Goal: Information Seeking & Learning: Learn about a topic

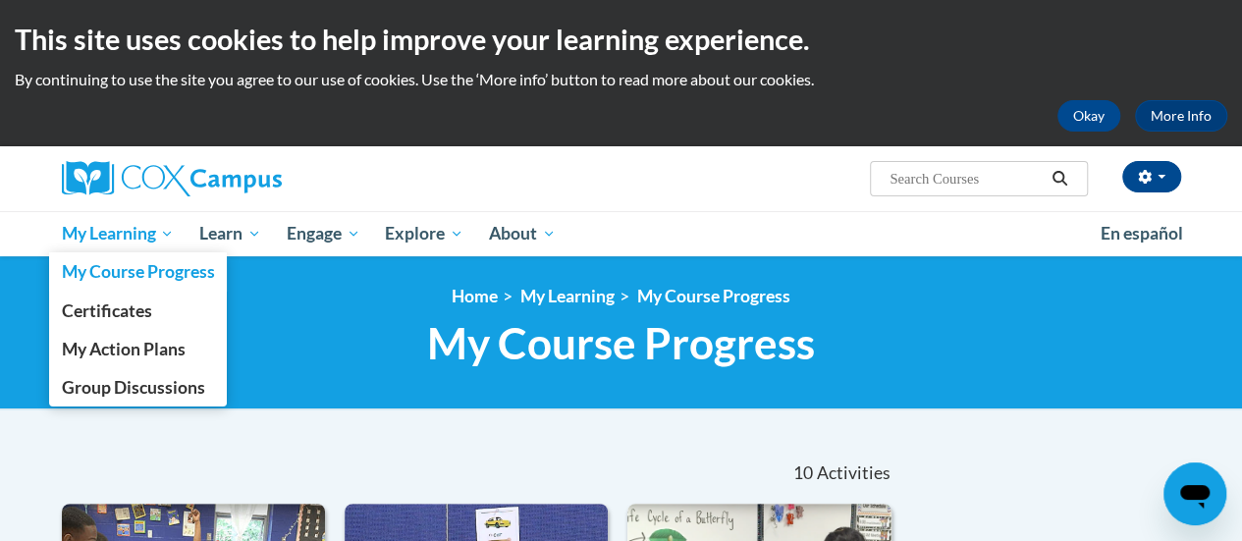
click at [132, 240] on span "My Learning" at bounding box center [117, 234] width 113 height 24
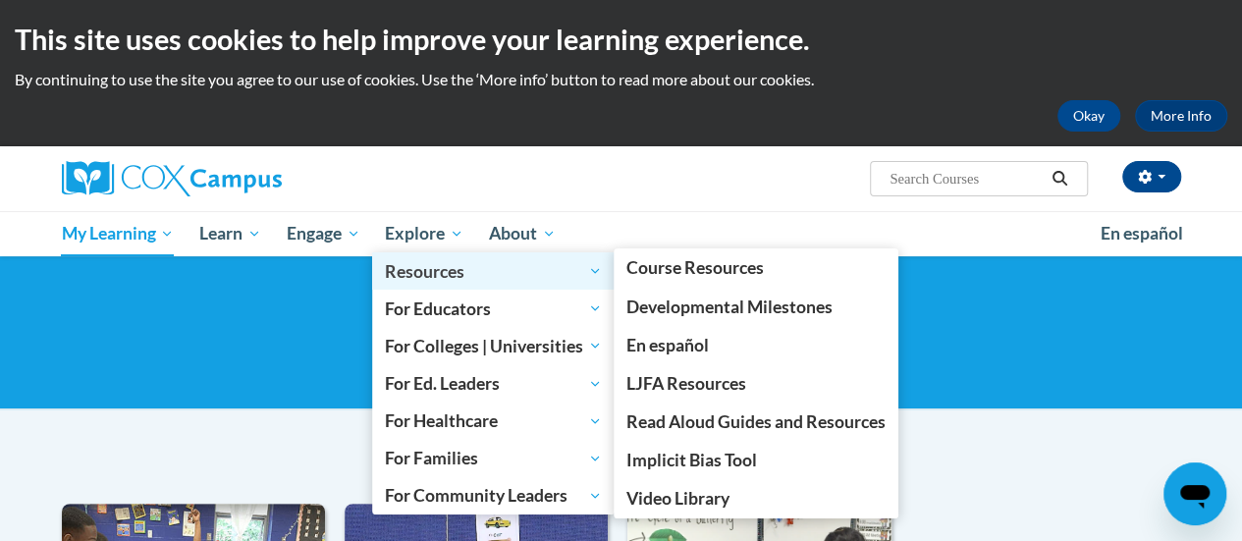
click at [419, 270] on span "Resources" at bounding box center [493, 271] width 217 height 24
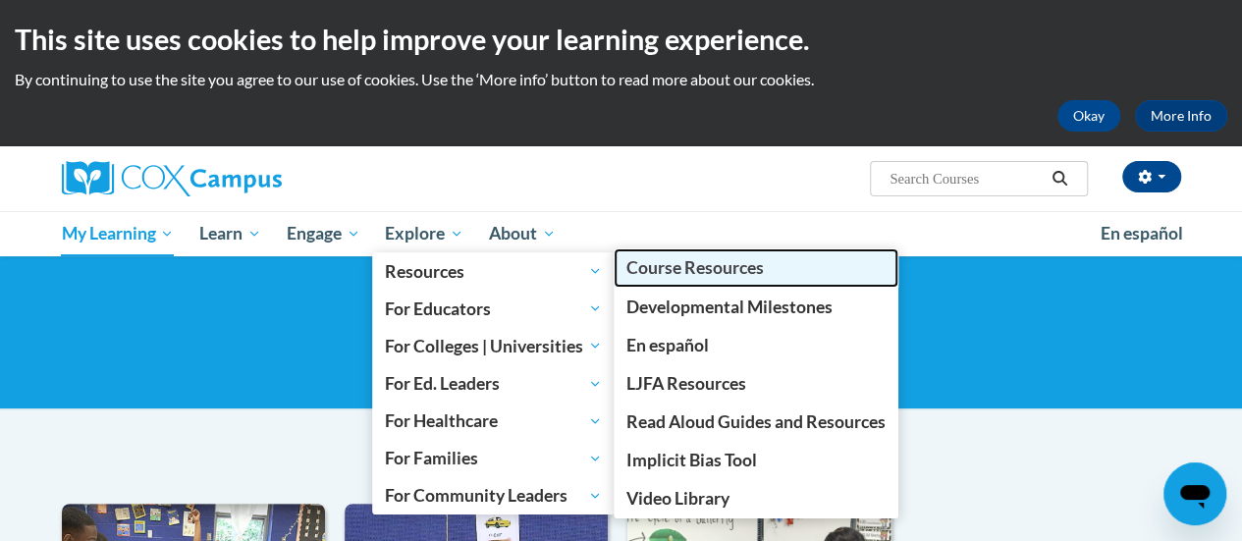
click at [693, 268] on span "Course Resources" at bounding box center [694, 267] width 137 height 21
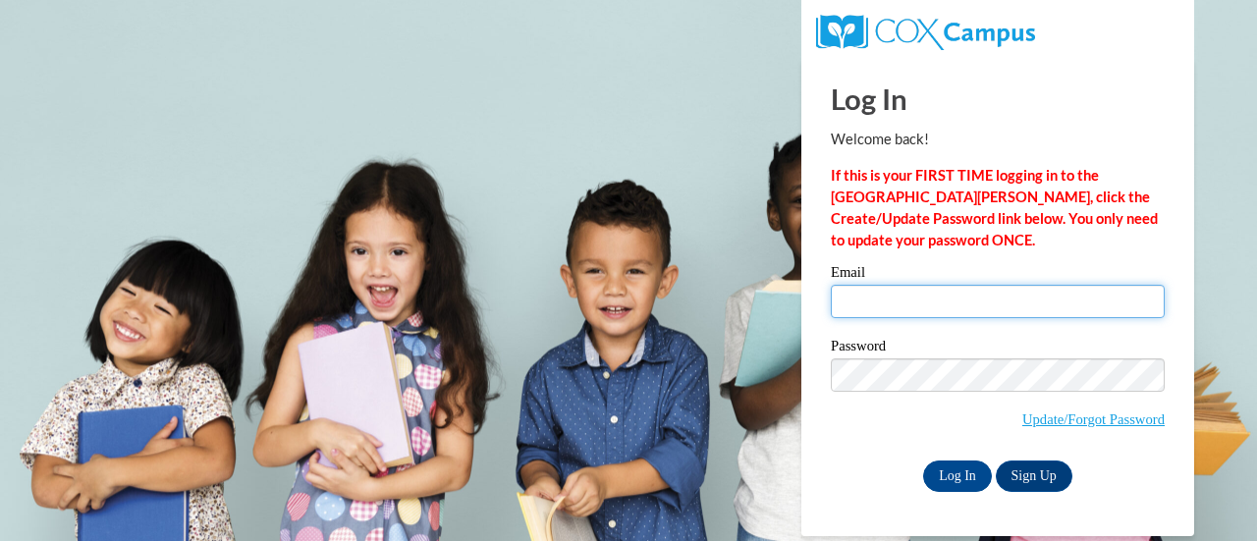
click at [884, 316] on input "Email" at bounding box center [998, 301] width 334 height 33
type input "jennifer.mann@muskegonorway.org"
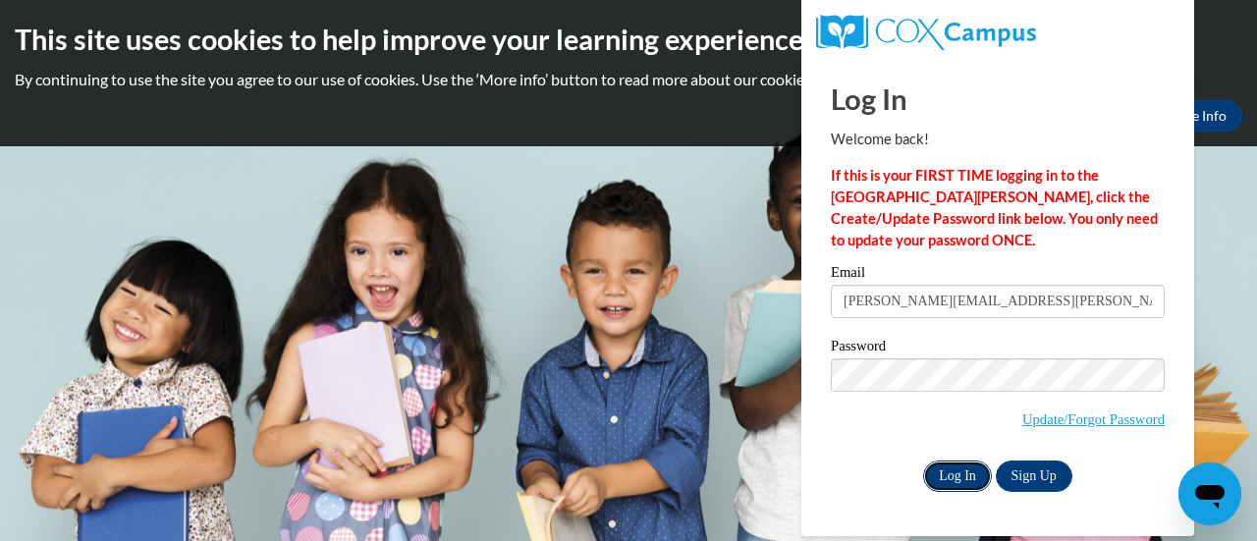
click at [953, 476] on input "Log In" at bounding box center [957, 475] width 69 height 31
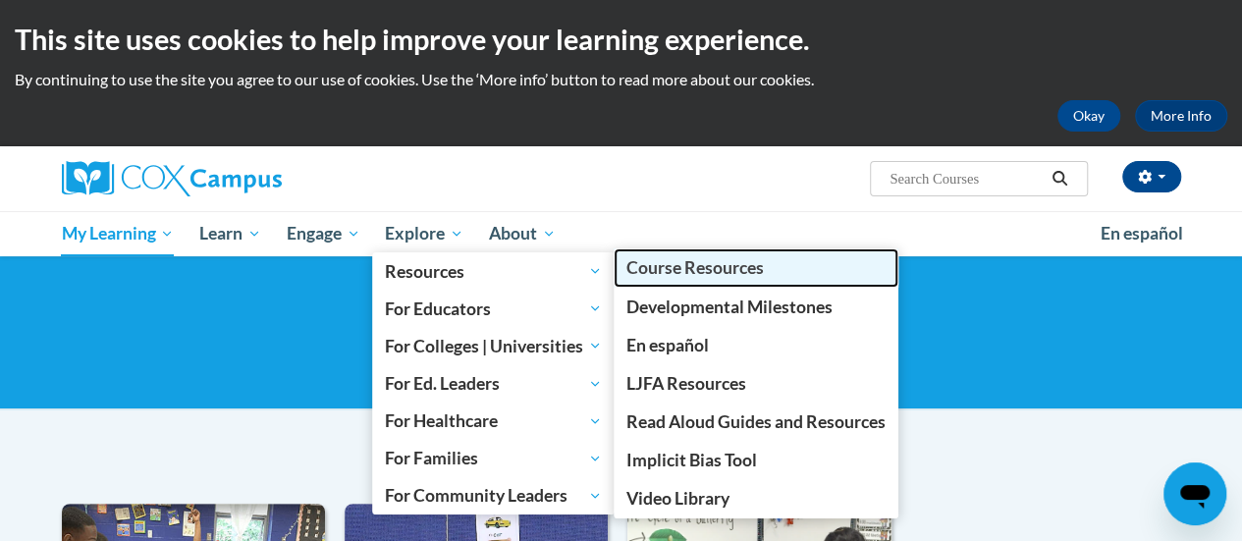
click at [667, 264] on span "Course Resources" at bounding box center [694, 267] width 137 height 21
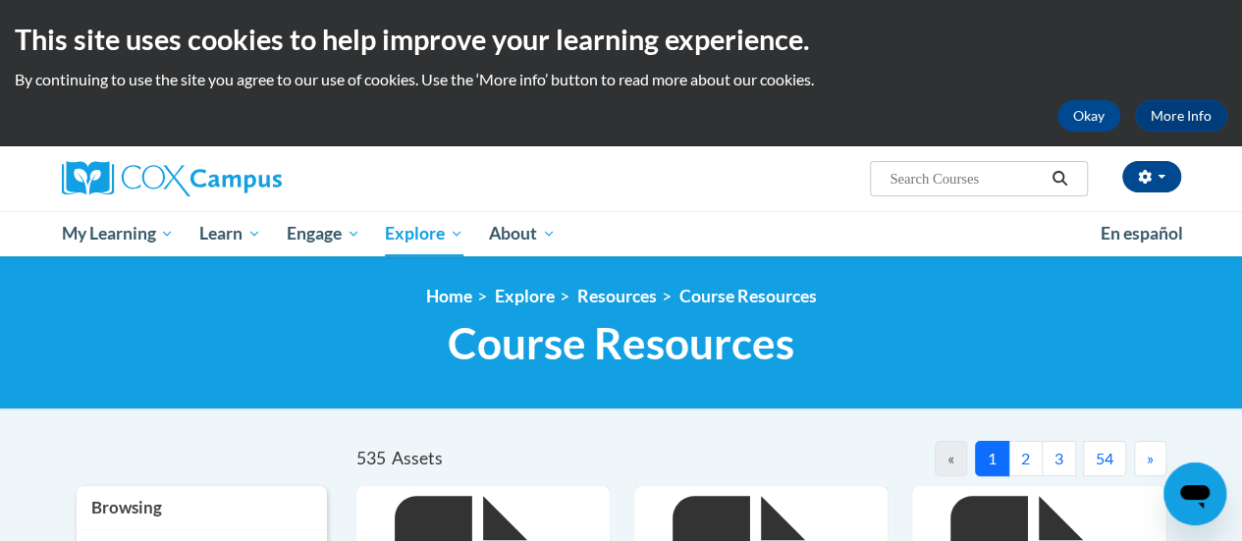
click at [736, 206] on div "Jennifer Mann (America/Chicago UTC-05:00) My Profile Inbox My Transcripts Log O…" at bounding box center [621, 178] width 1149 height 65
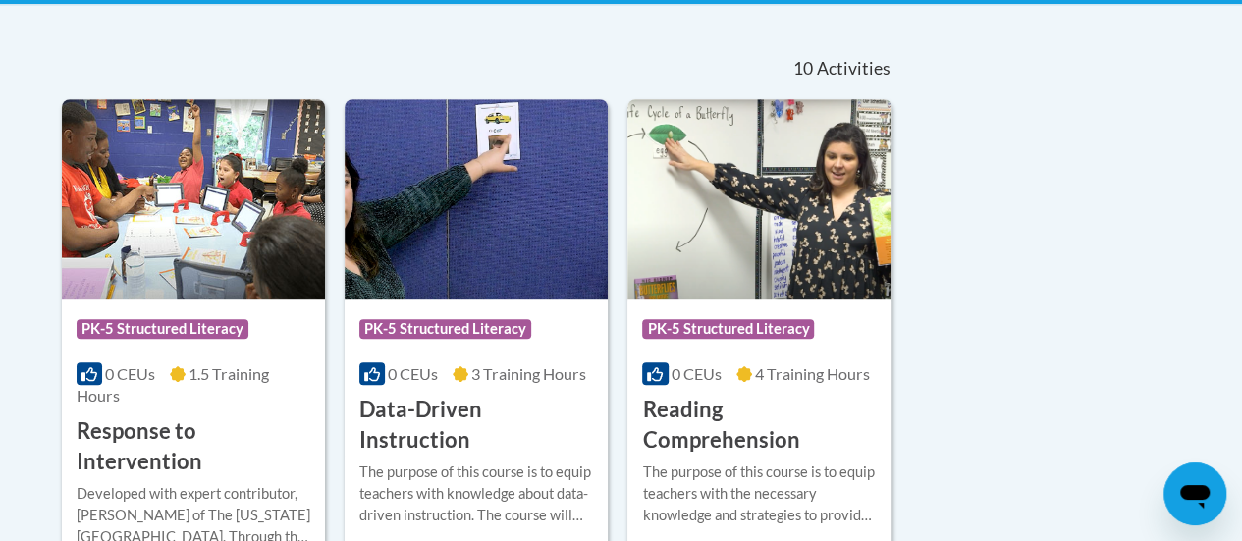
scroll to position [405, 0]
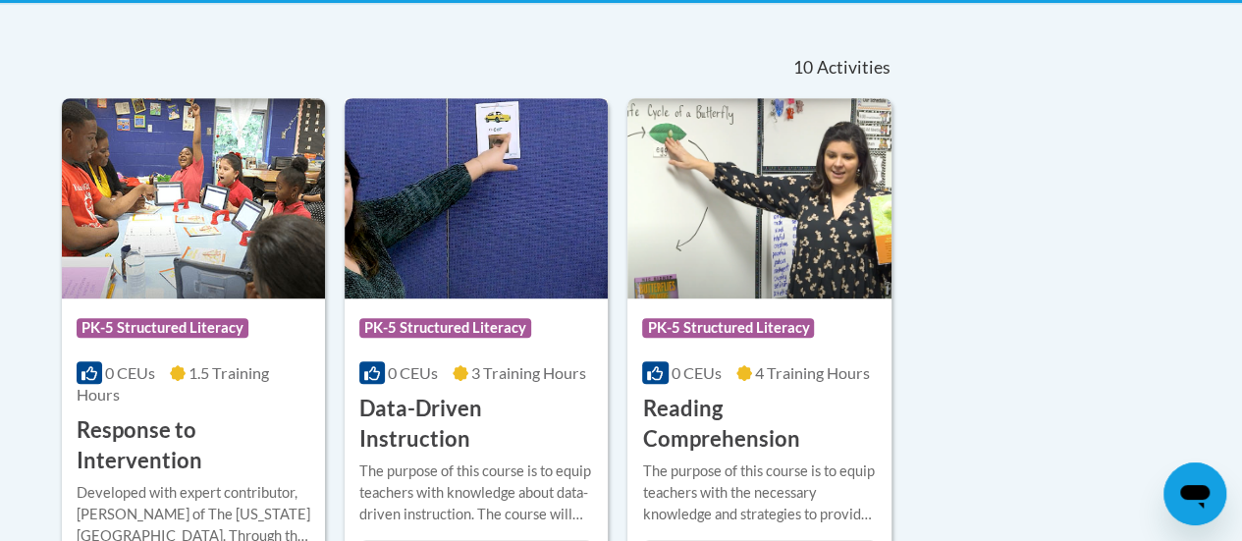
click at [562, 324] on div "Course Category: PK-5 Structured Literacy" at bounding box center [476, 330] width 234 height 44
